Goal: Check status: Check status

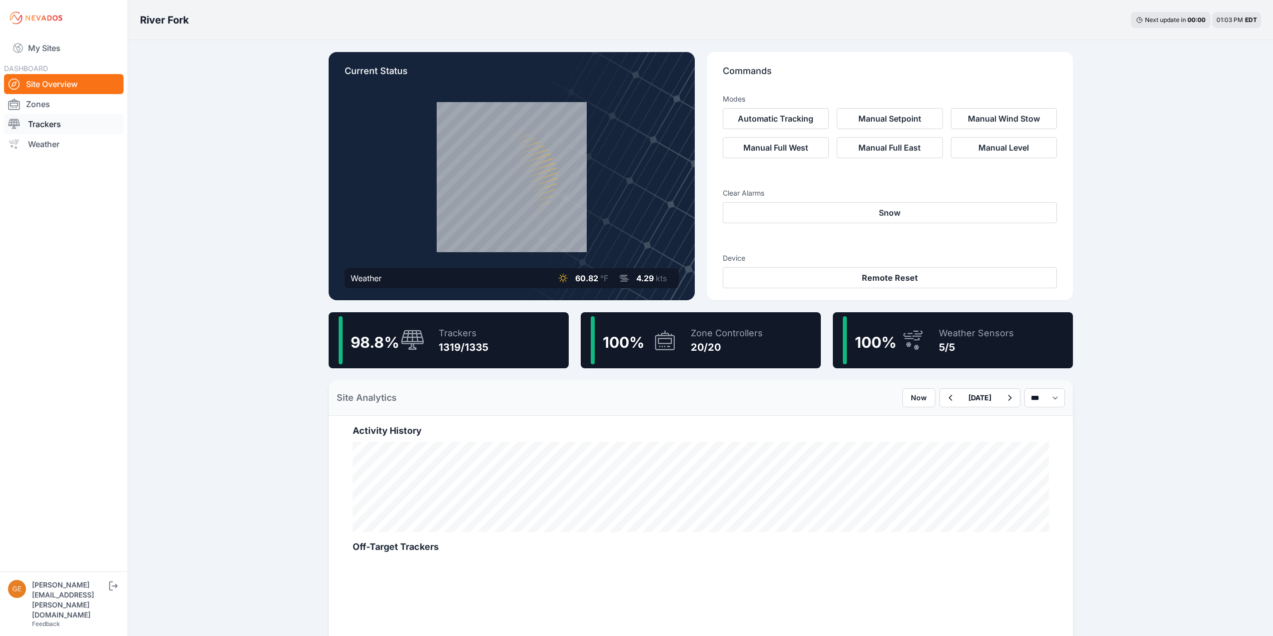
click at [49, 123] on link "Trackers" at bounding box center [64, 124] width 120 height 20
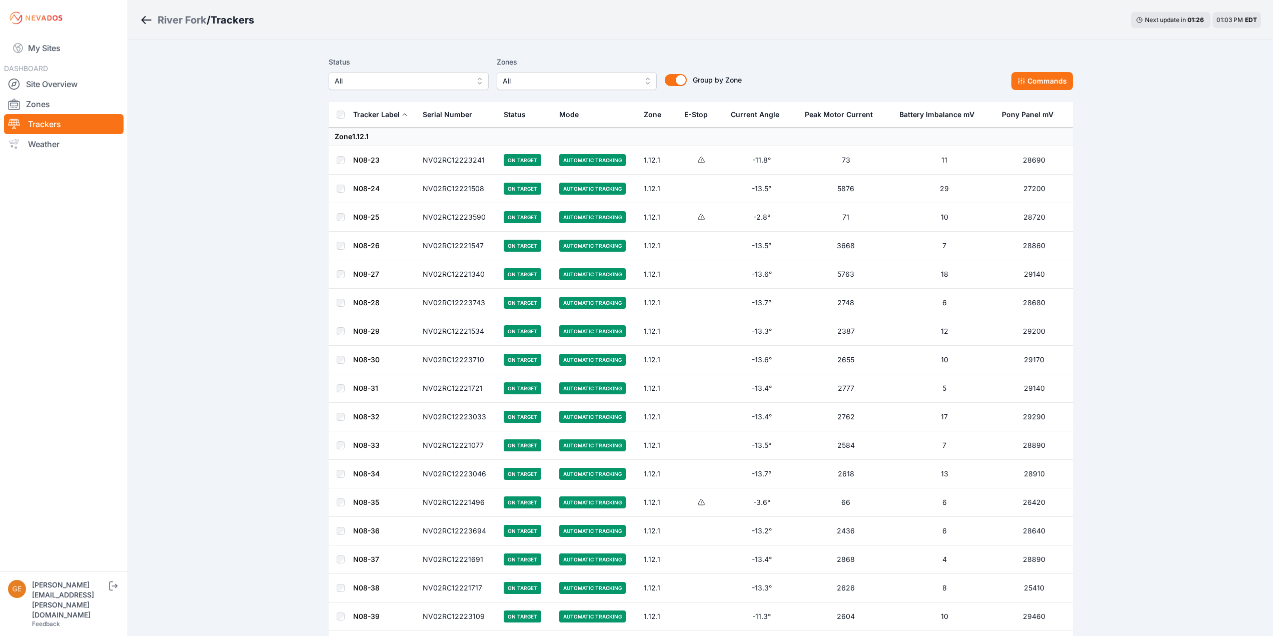
click at [578, 86] on span "All" at bounding box center [570, 81] width 134 height 12
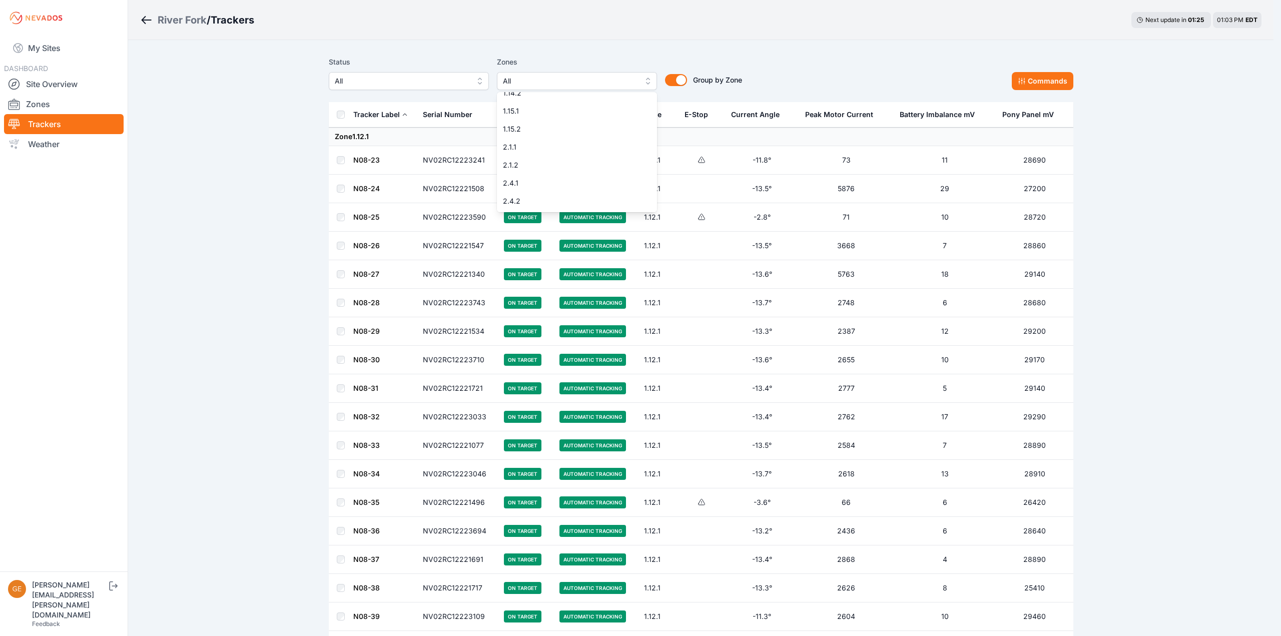
scroll to position [150, 0]
click at [557, 170] on span "2.8.1" at bounding box center [571, 169] width 136 height 10
click at [549, 184] on span "2.8.2" at bounding box center [571, 187] width 136 height 10
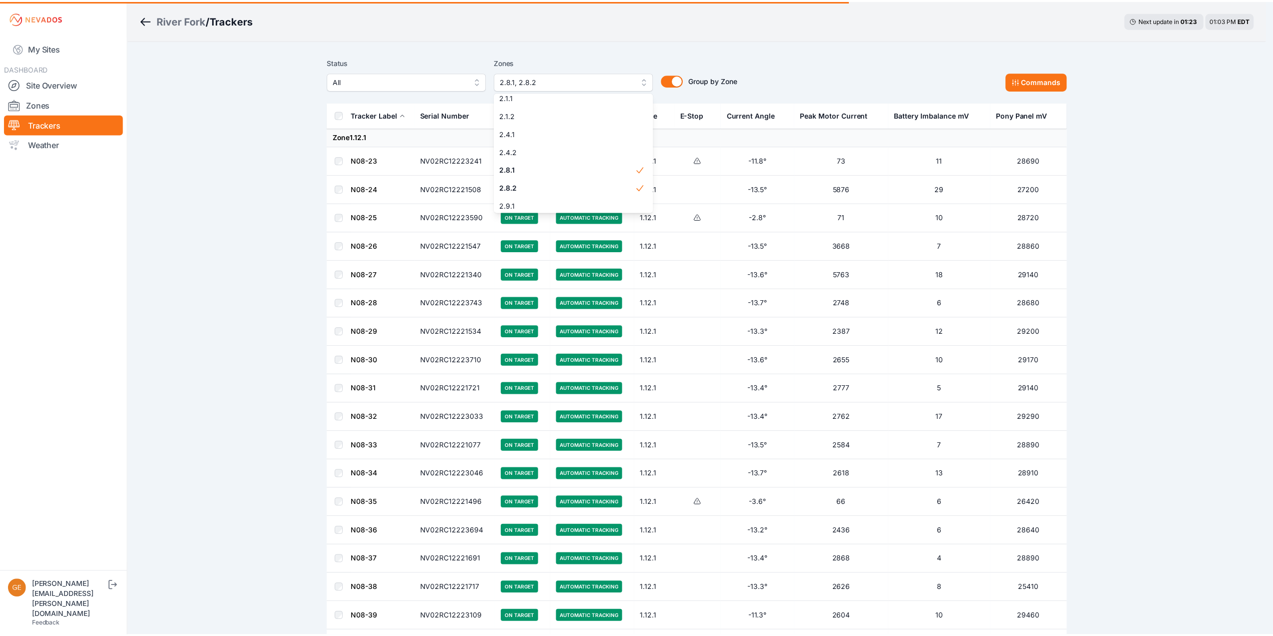
scroll to position [244, 0]
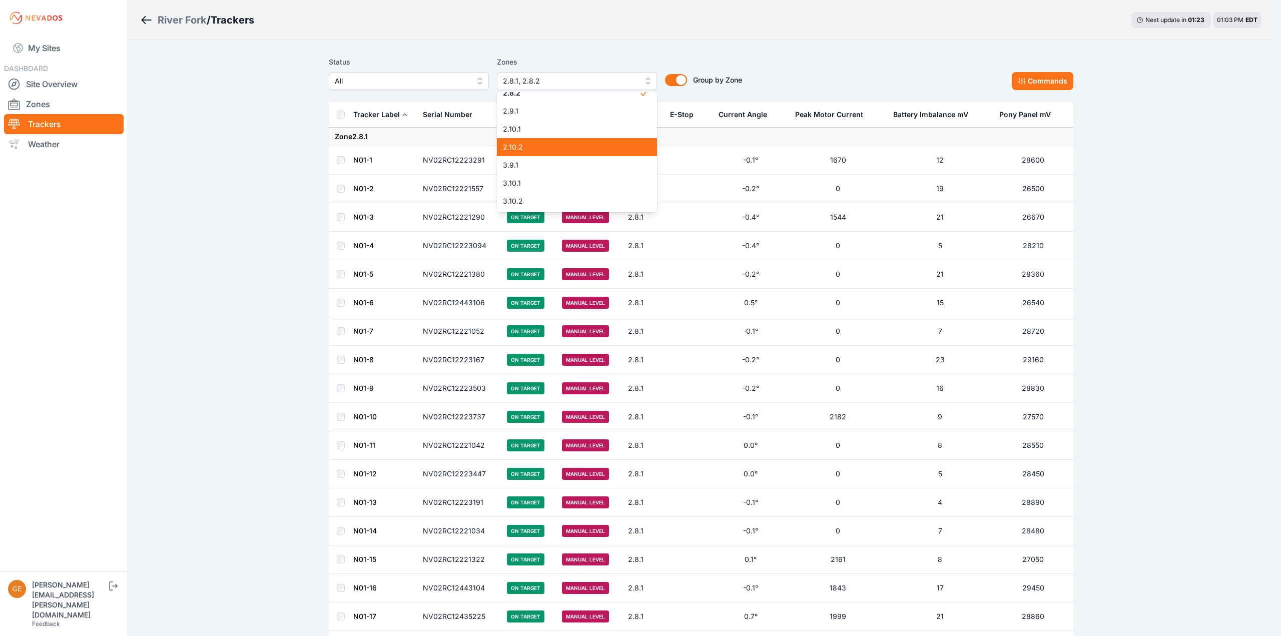
click at [563, 153] on div "2.10.2" at bounding box center [577, 147] width 160 height 18
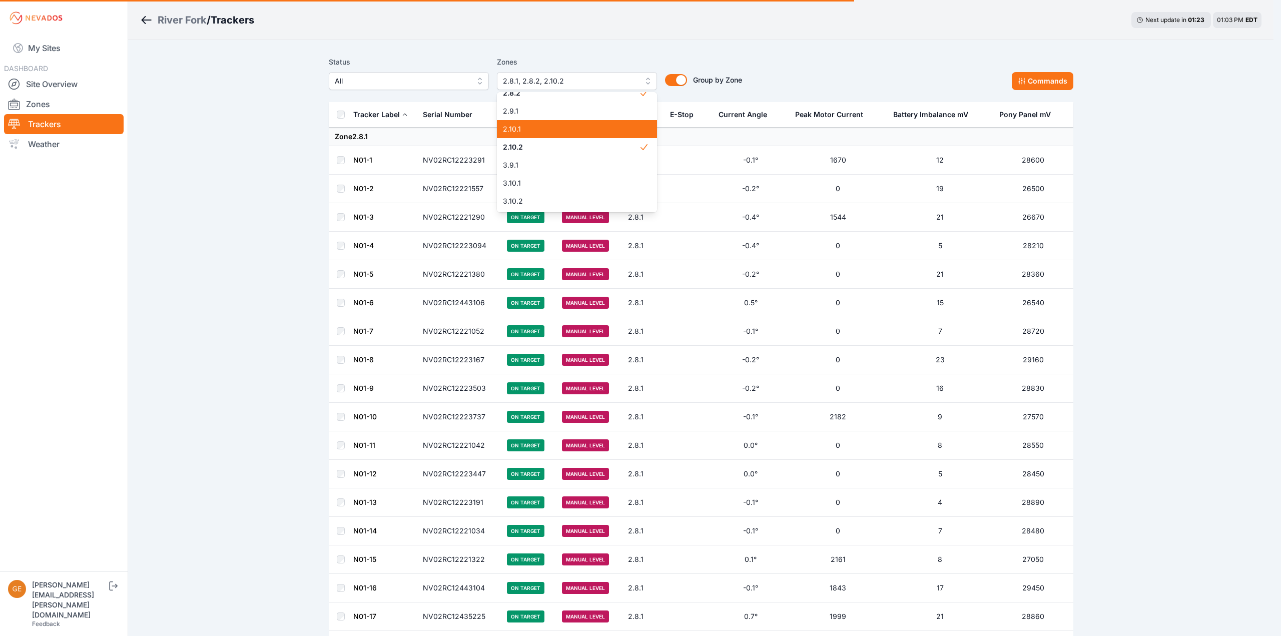
click at [560, 131] on span "2.10.1" at bounding box center [571, 129] width 136 height 10
